Goal: Transaction & Acquisition: Book appointment/travel/reservation

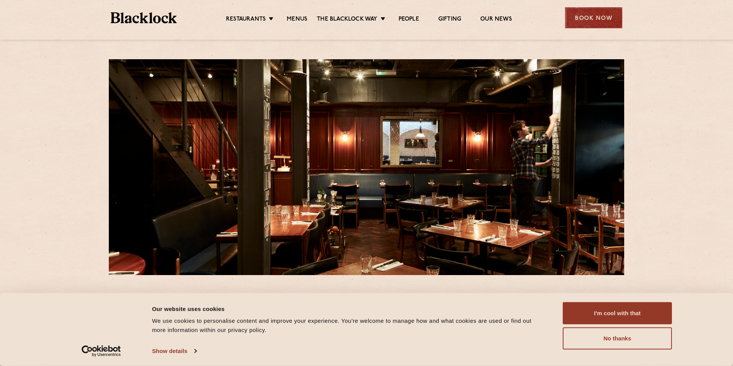
click at [594, 17] on div "Book Now" at bounding box center [593, 17] width 57 height 21
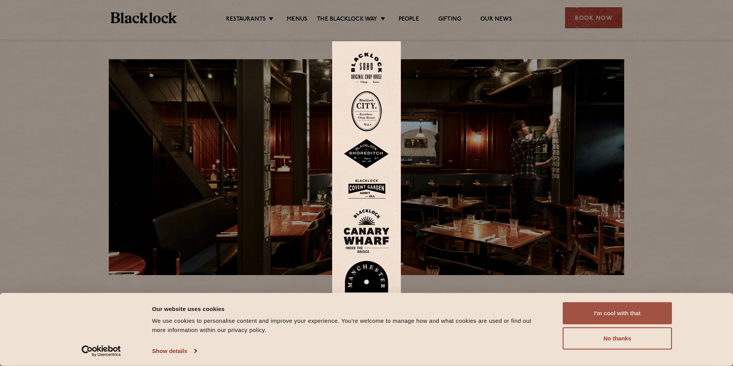
click at [611, 315] on button "I'm cool with that" at bounding box center [617, 313] width 109 height 22
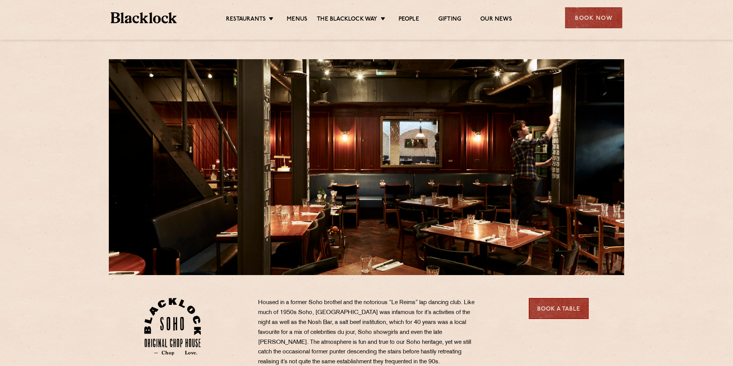
scroll to position [2, 0]
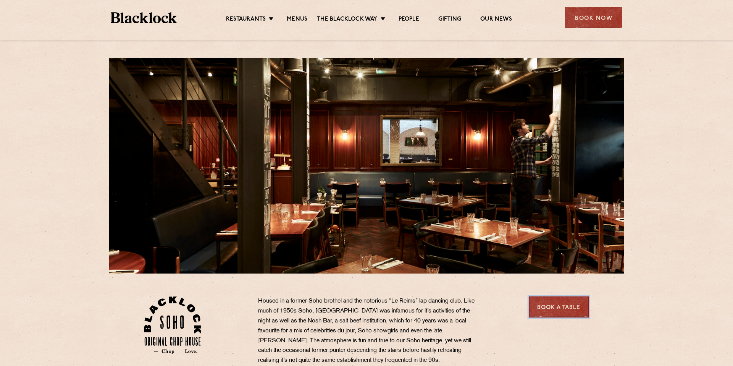
click at [557, 310] on link "Book a Table" at bounding box center [559, 306] width 60 height 21
